Goal: Information Seeking & Learning: Learn about a topic

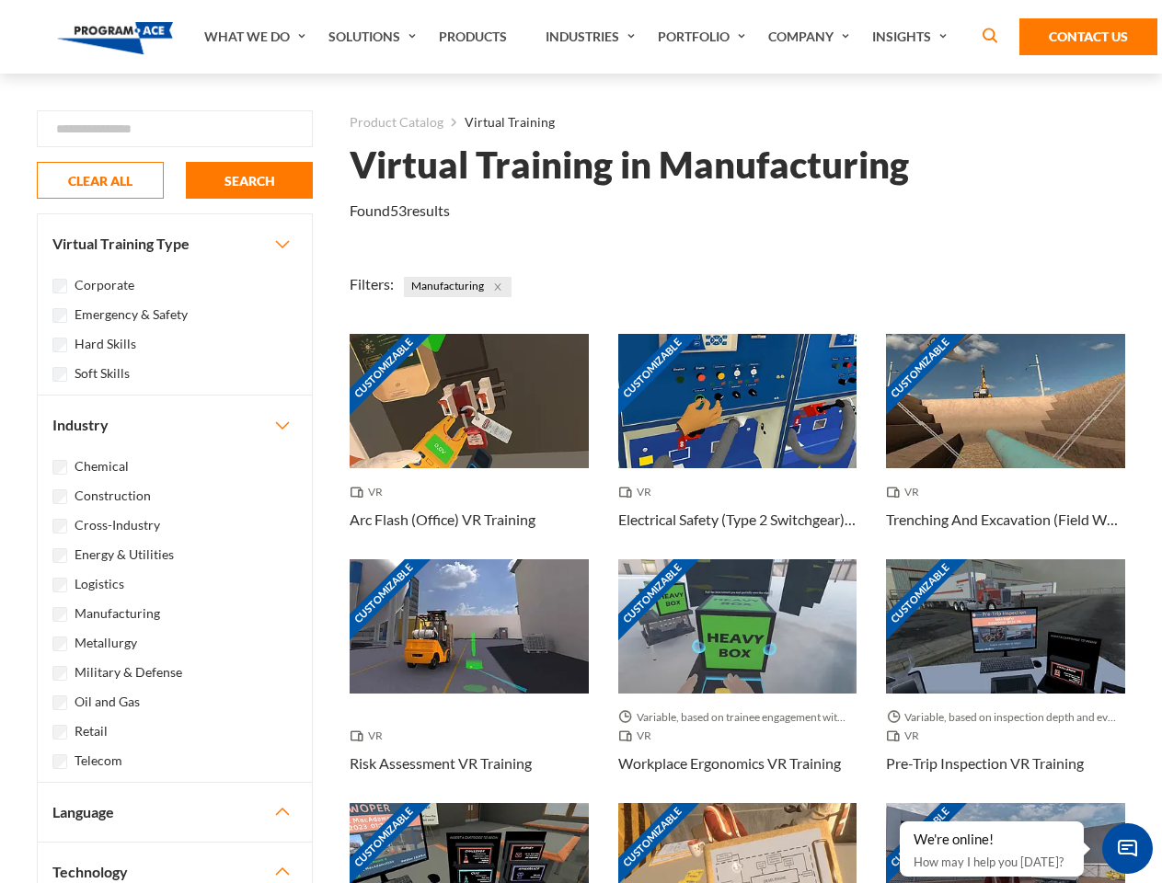
click at [257, 37] on link "What We Do" at bounding box center [257, 37] width 124 height 74
click at [374, 37] on link "Solutions" at bounding box center [374, 37] width 110 height 74
click at [593, 37] on link "Industries" at bounding box center [592, 37] width 112 height 74
click at [812, 37] on link "Company" at bounding box center [811, 37] width 104 height 74
click at [913, 37] on link "Insights" at bounding box center [912, 37] width 98 height 74
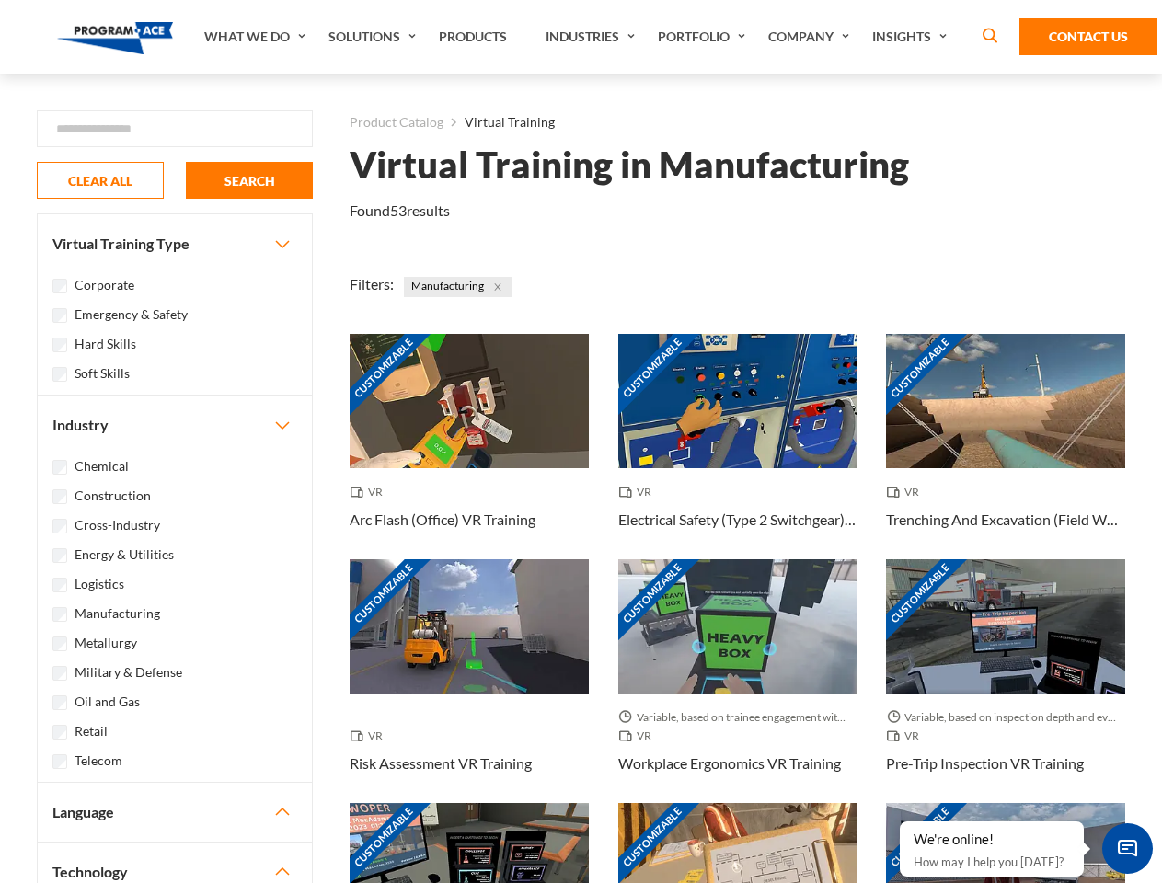
click at [0, 0] on div "Blog White Papers News" at bounding box center [0, 0] width 0 height 0
click at [0, 0] on strong "How Virtual Learning Can Enhance Workforce Productivity: A Guide for L&D Manage…" at bounding box center [0, 0] width 0 height 0
click at [1127, 848] on span "Minimize live chat window" at bounding box center [1127, 848] width 67 height 67
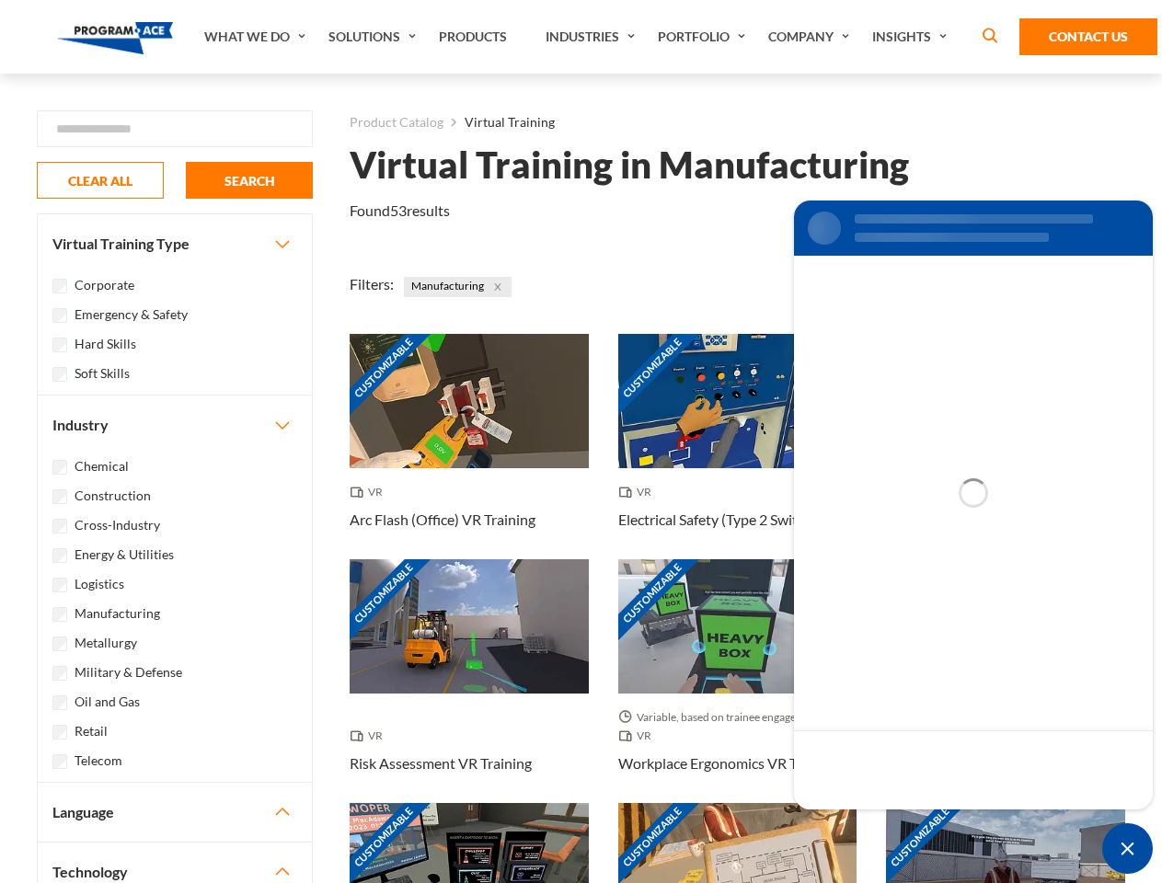
click at [901, 823] on div "Customizable" at bounding box center [1005, 870] width 239 height 134
